Goal: Communication & Community: Answer question/provide support

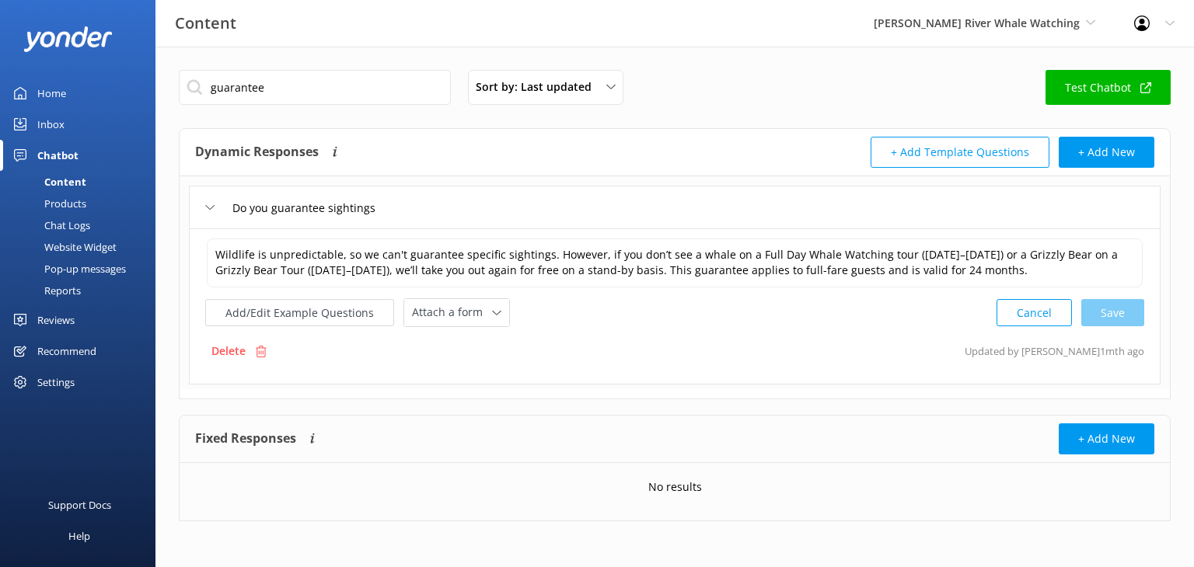
click at [34, 115] on link "Inbox" at bounding box center [77, 124] width 155 height 31
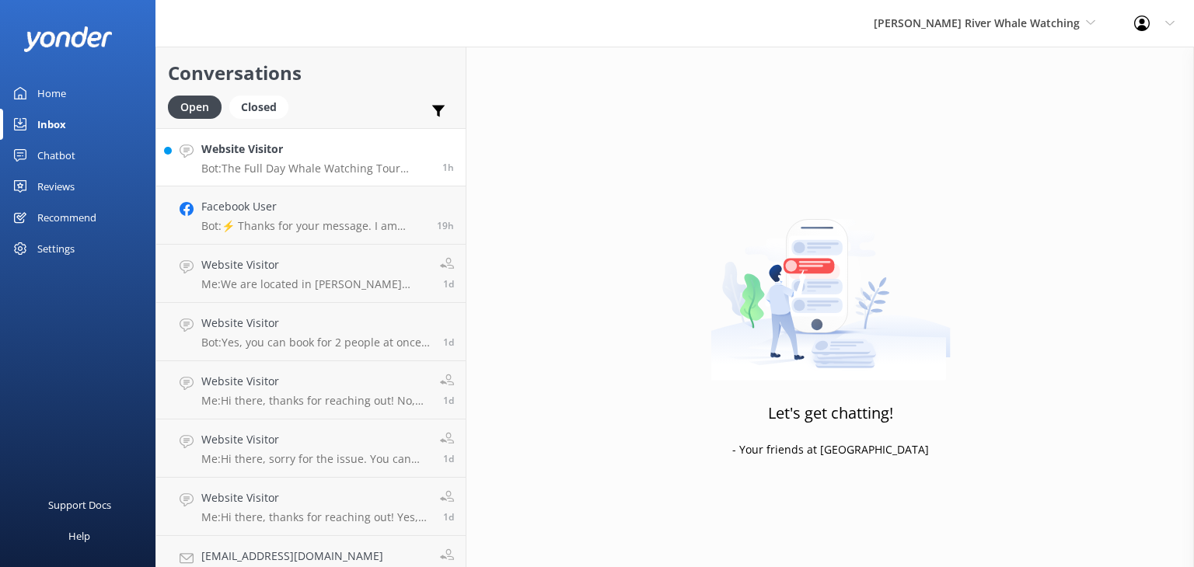
drag, startPoint x: 355, startPoint y: 147, endPoint x: 335, endPoint y: 148, distance: 20.3
click at [354, 147] on h4 "Website Visitor" at bounding box center [315, 149] width 229 height 17
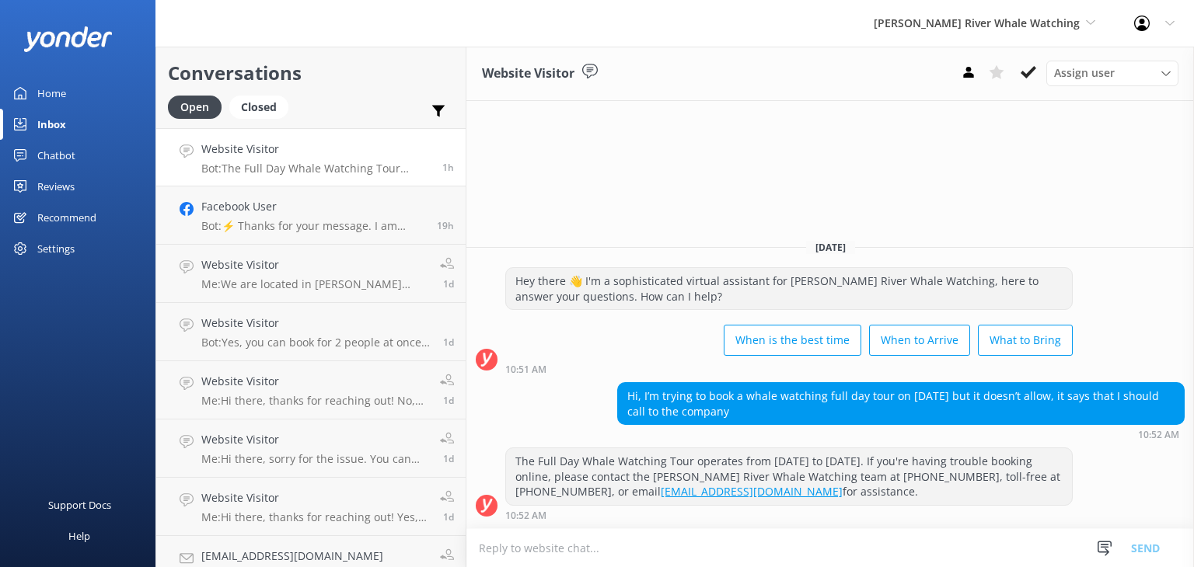
click at [51, 94] on div "Home" at bounding box center [51, 93] width 29 height 31
